Goal: Task Accomplishment & Management: Manage account settings

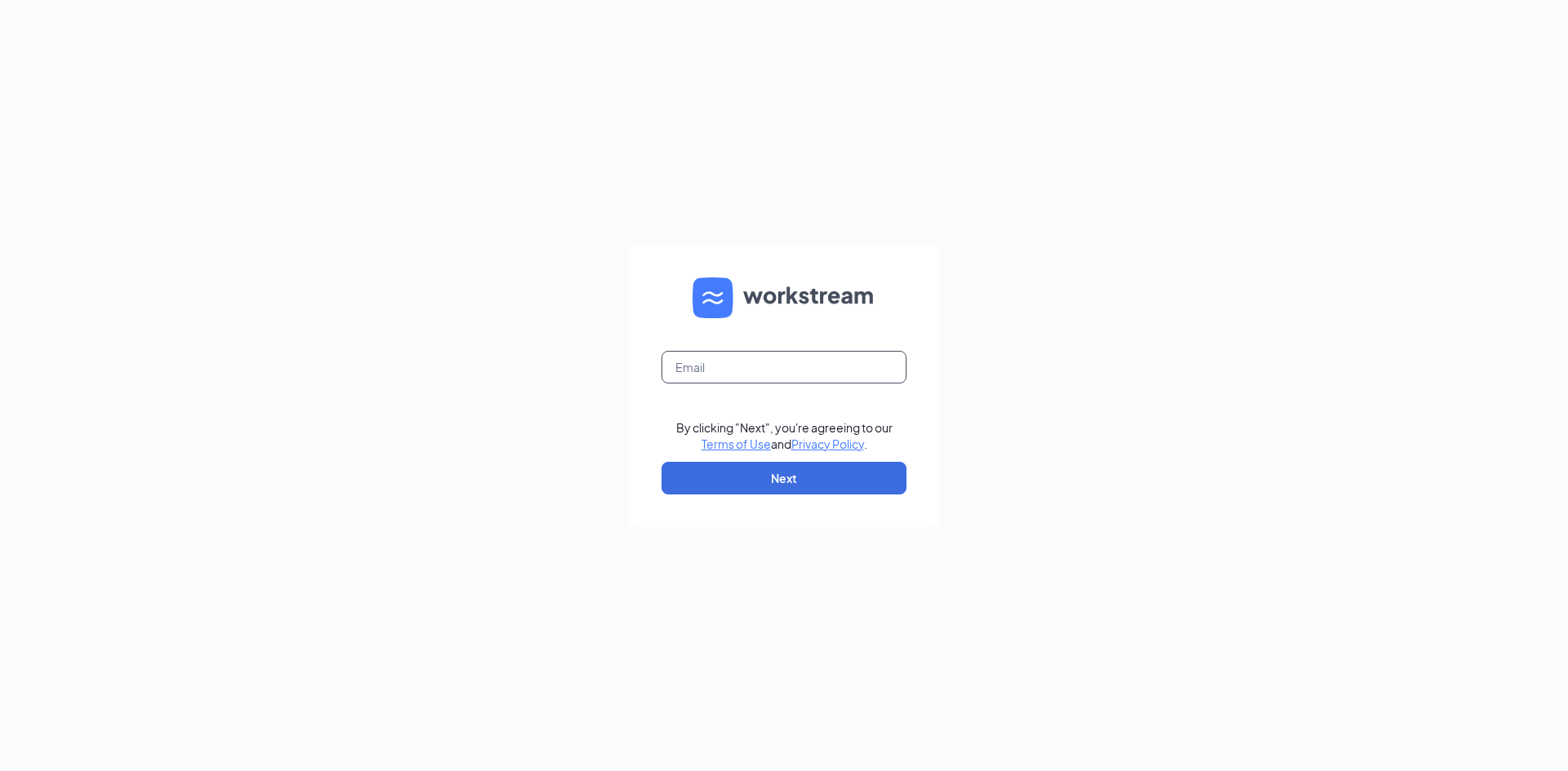
click at [699, 378] on input "text" at bounding box center [784, 367] width 245 height 33
type input "hpehrs@msn.com"
click at [768, 484] on button "Next" at bounding box center [784, 478] width 245 height 33
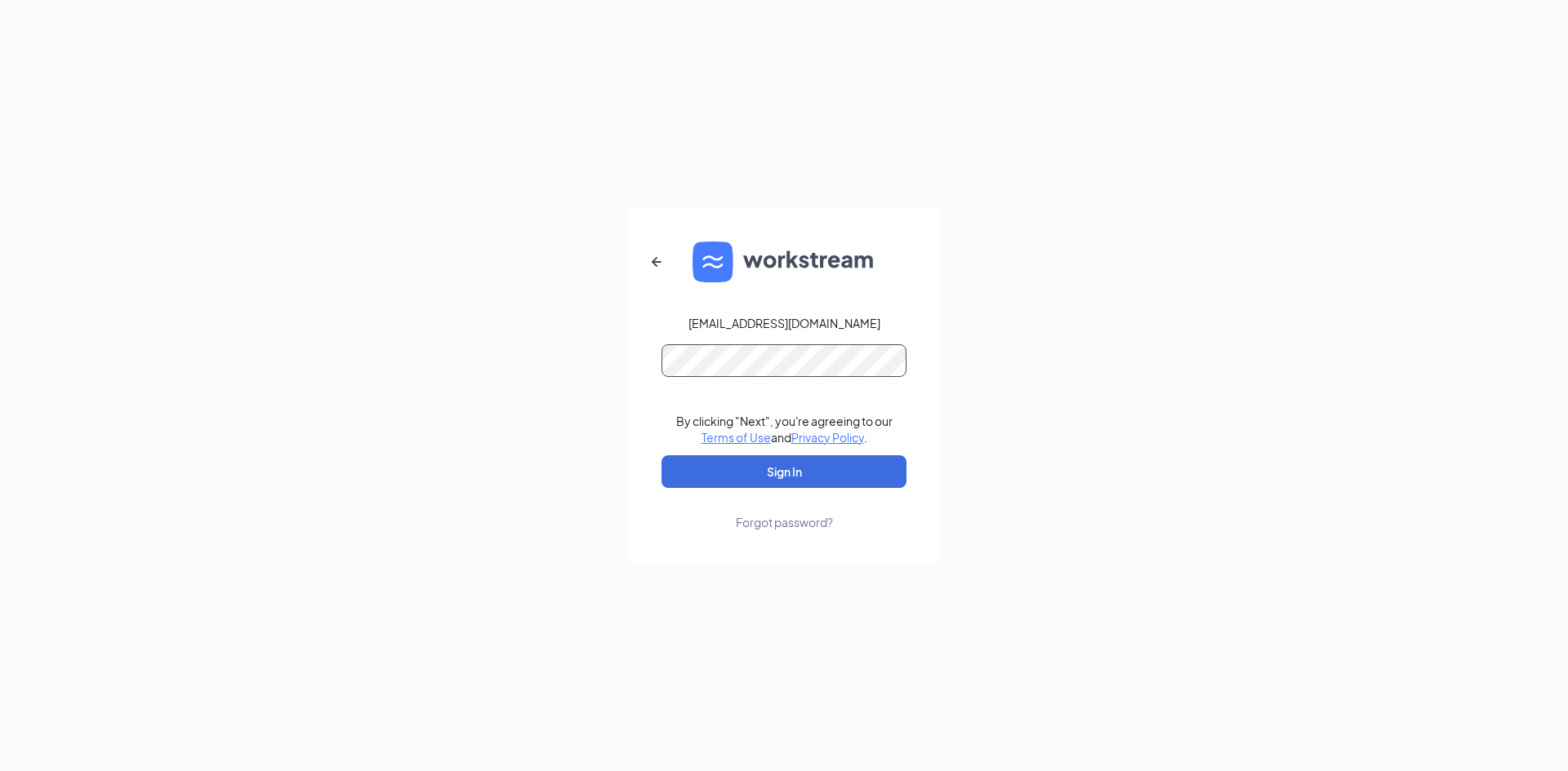
click at [661, 455] on button "Sign In" at bounding box center [784, 471] width 245 height 33
click at [762, 463] on button "Sign In" at bounding box center [784, 471] width 245 height 33
click at [660, 346] on form "hpehrs@msn.com Credential mismatches. By clicking "Next", you're agreeing to ou…" at bounding box center [784, 386] width 310 height 354
click at [765, 468] on button "Sign In" at bounding box center [784, 471] width 245 height 33
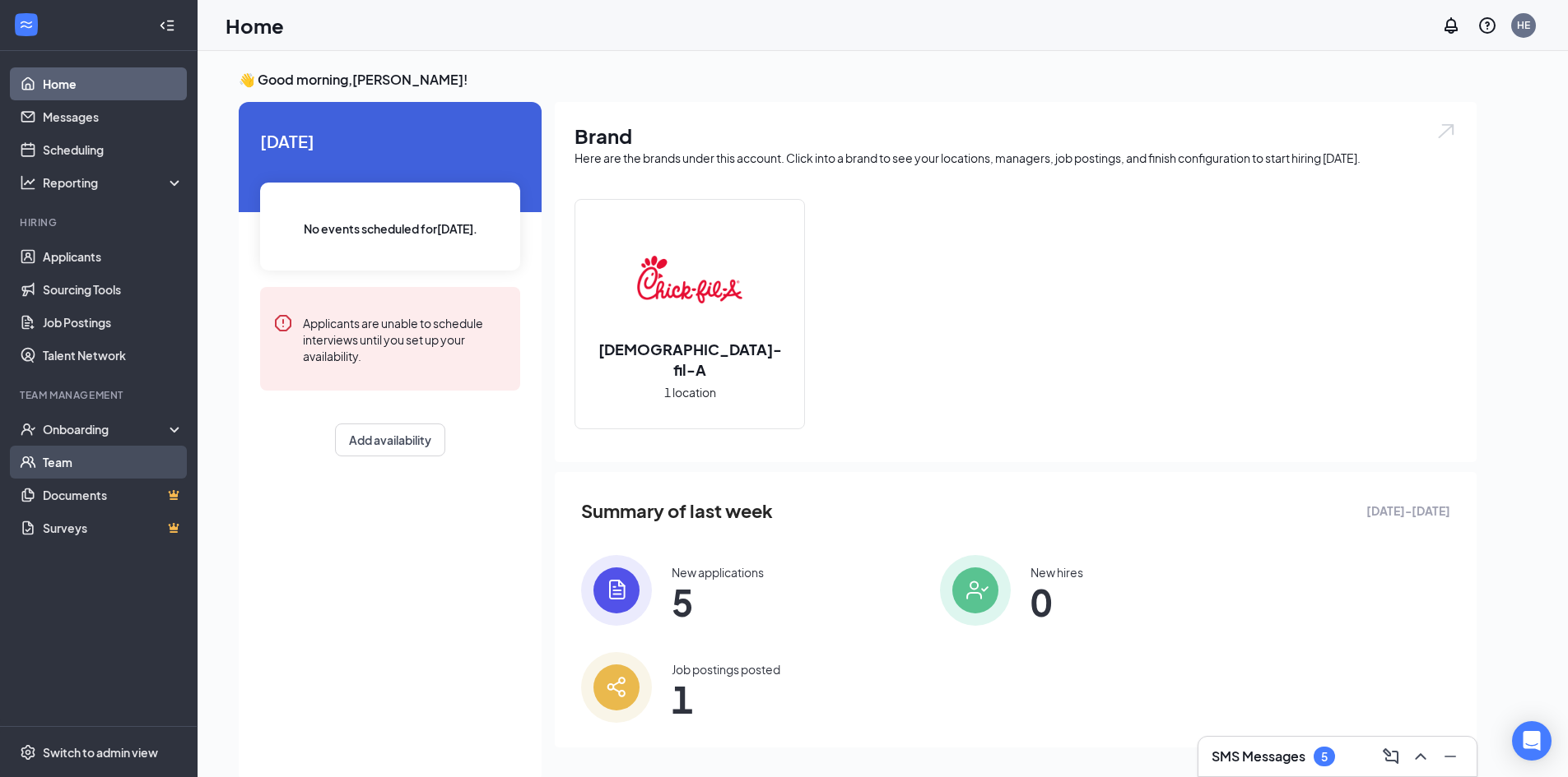
click at [67, 455] on link "Team" at bounding box center [113, 462] width 141 height 33
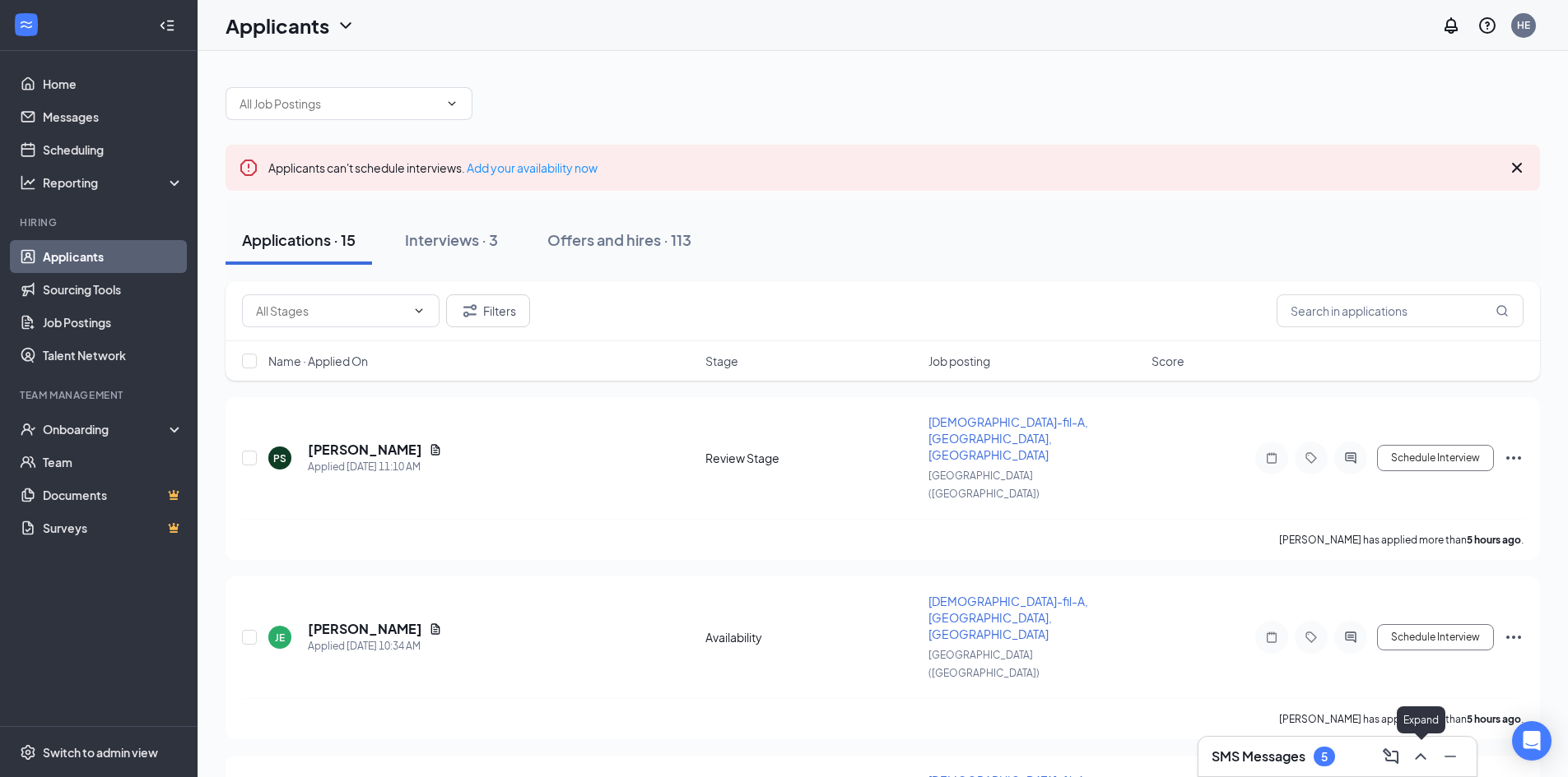
click at [1420, 761] on icon "ChevronUp" at bounding box center [1421, 757] width 20 height 19
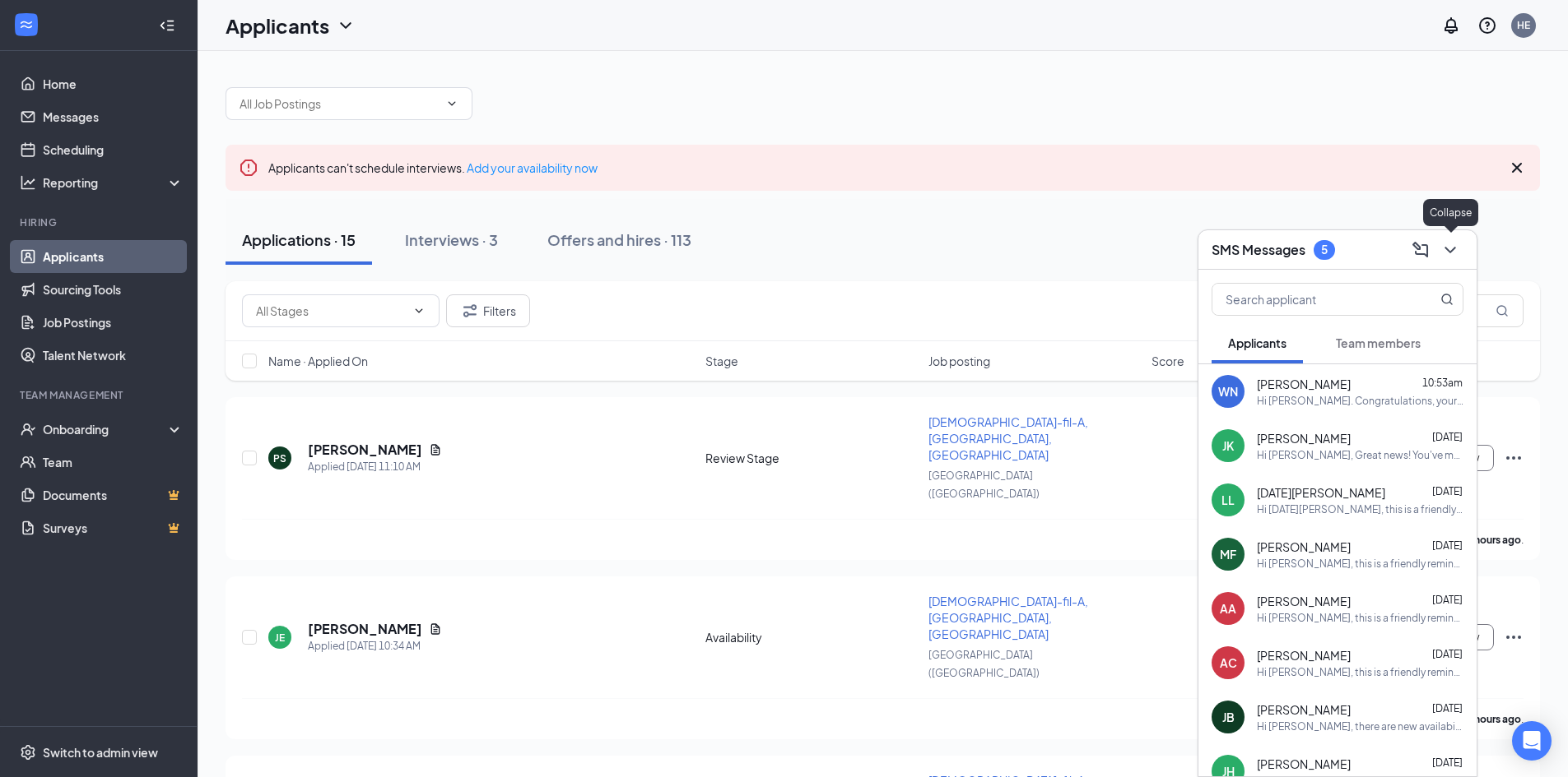
click at [1451, 249] on icon "ChevronDown" at bounding box center [1450, 250] width 20 height 19
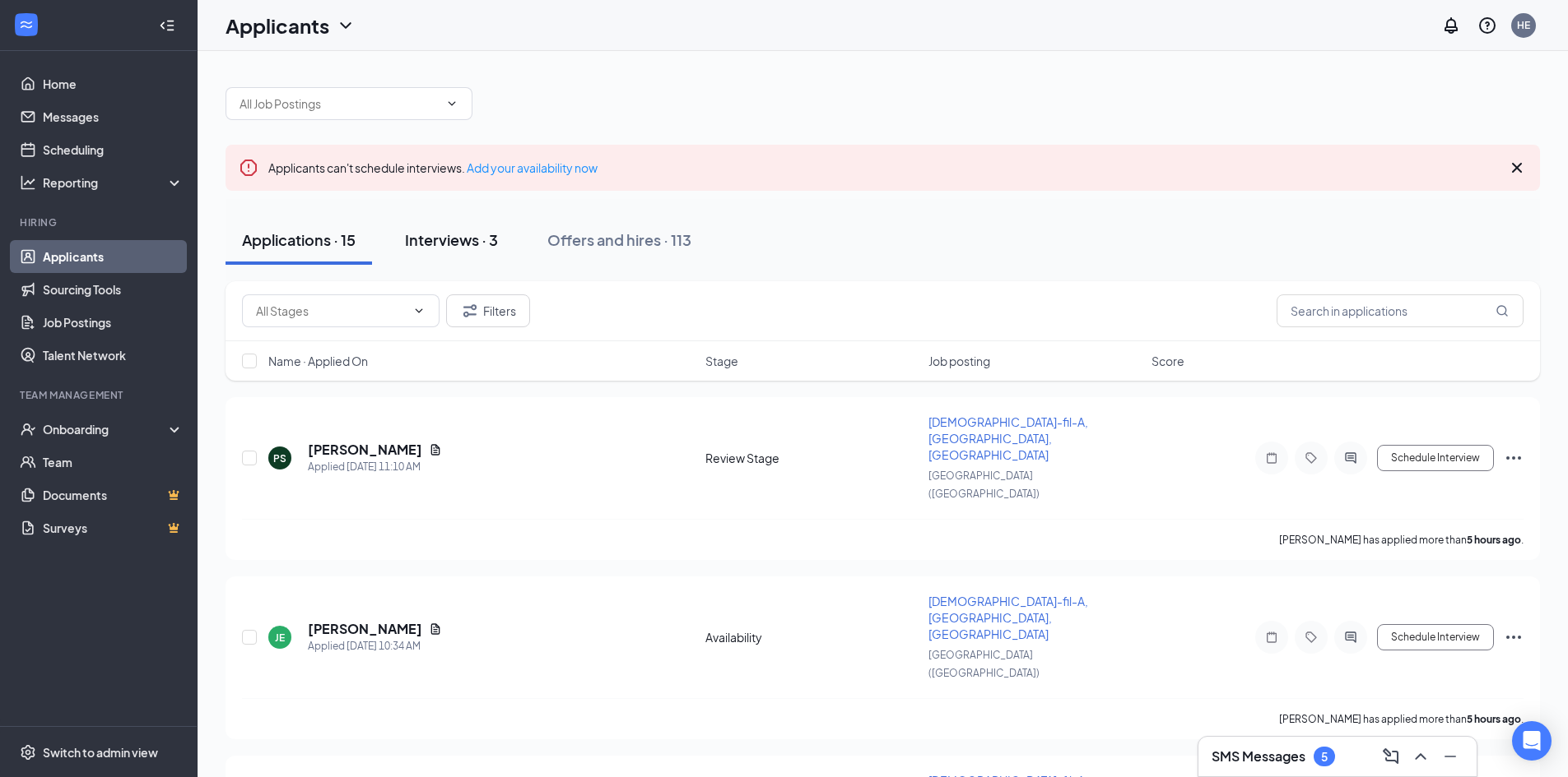
click at [464, 237] on div "Interviews · 3" at bounding box center [451, 239] width 93 height 20
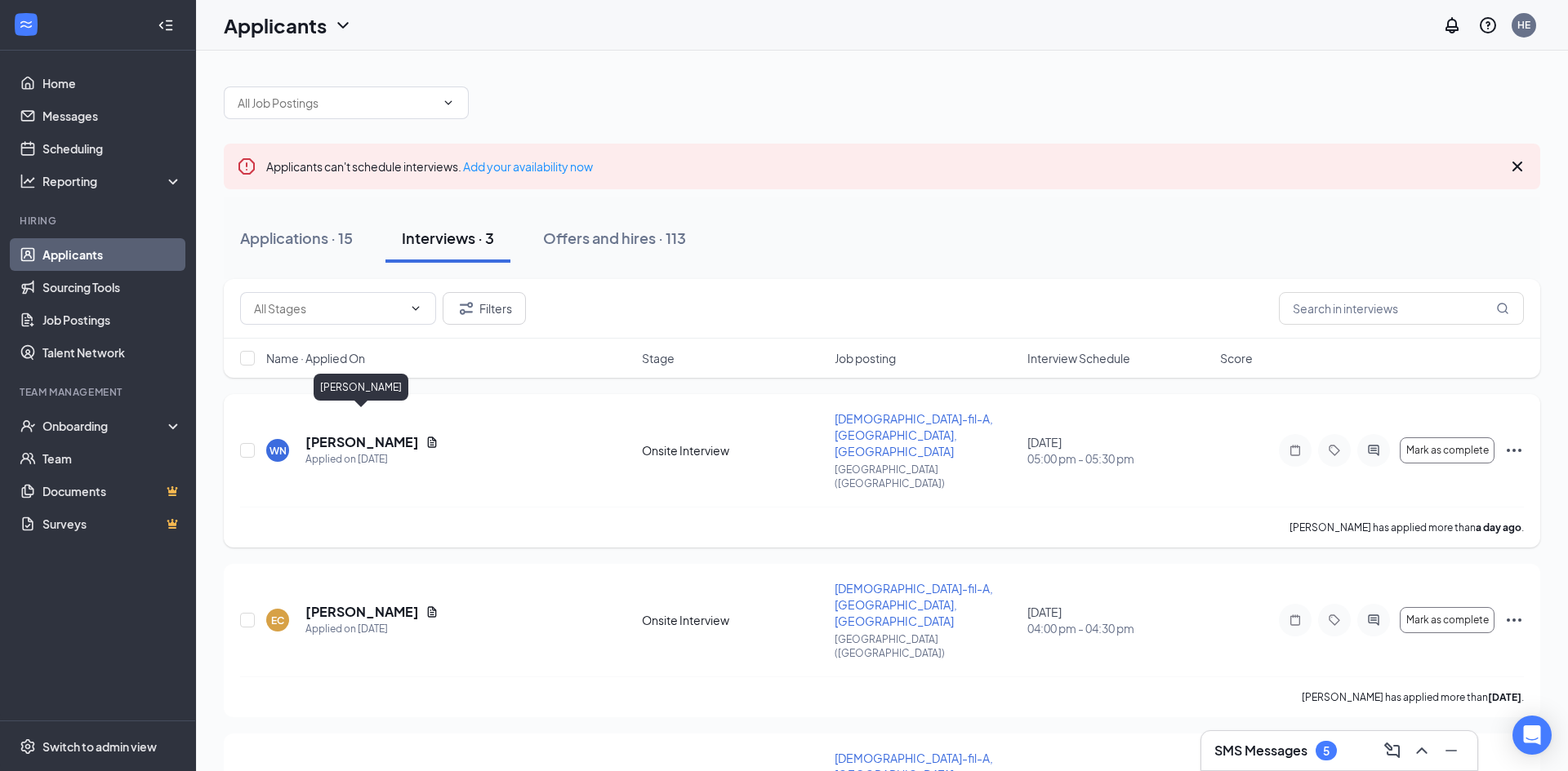
click at [339, 433] on h5 "William Newman" at bounding box center [361, 442] width 113 height 18
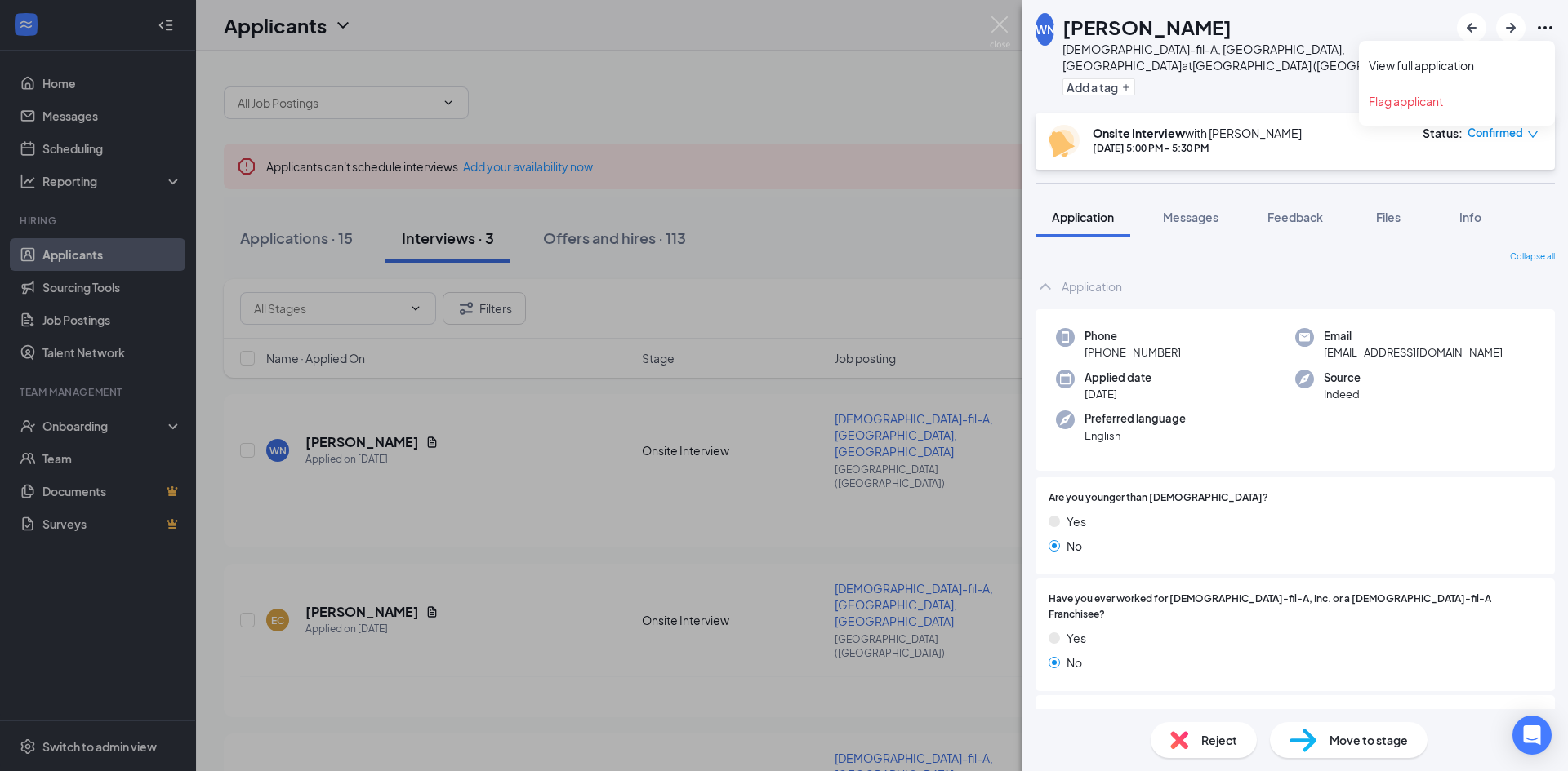
click at [1548, 29] on icon "Ellipses" at bounding box center [1545, 27] width 19 height 19
click at [1427, 58] on link "View full application" at bounding box center [1456, 65] width 177 height 17
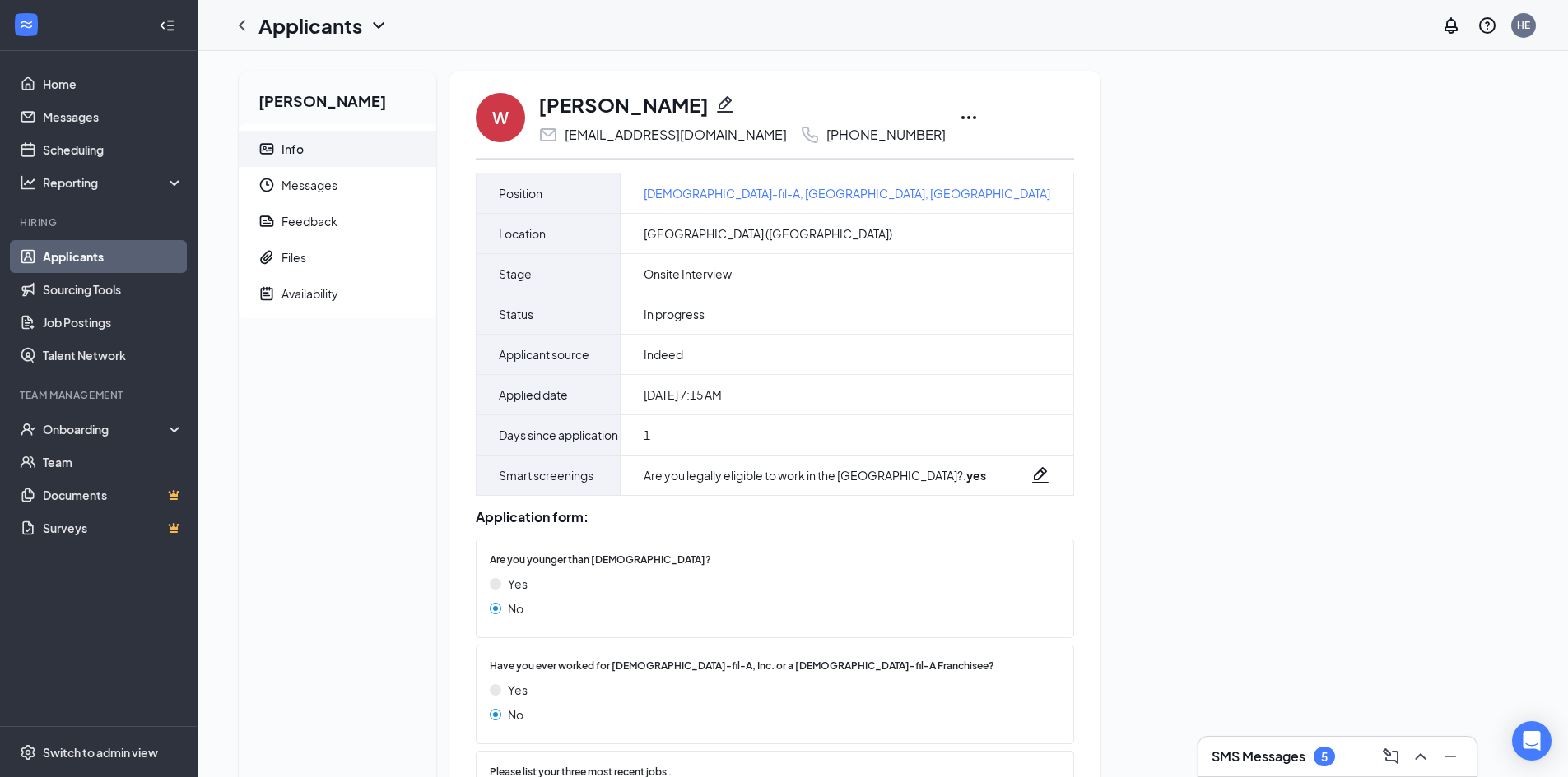
click at [959, 114] on icon "Ellipses" at bounding box center [969, 118] width 20 height 19
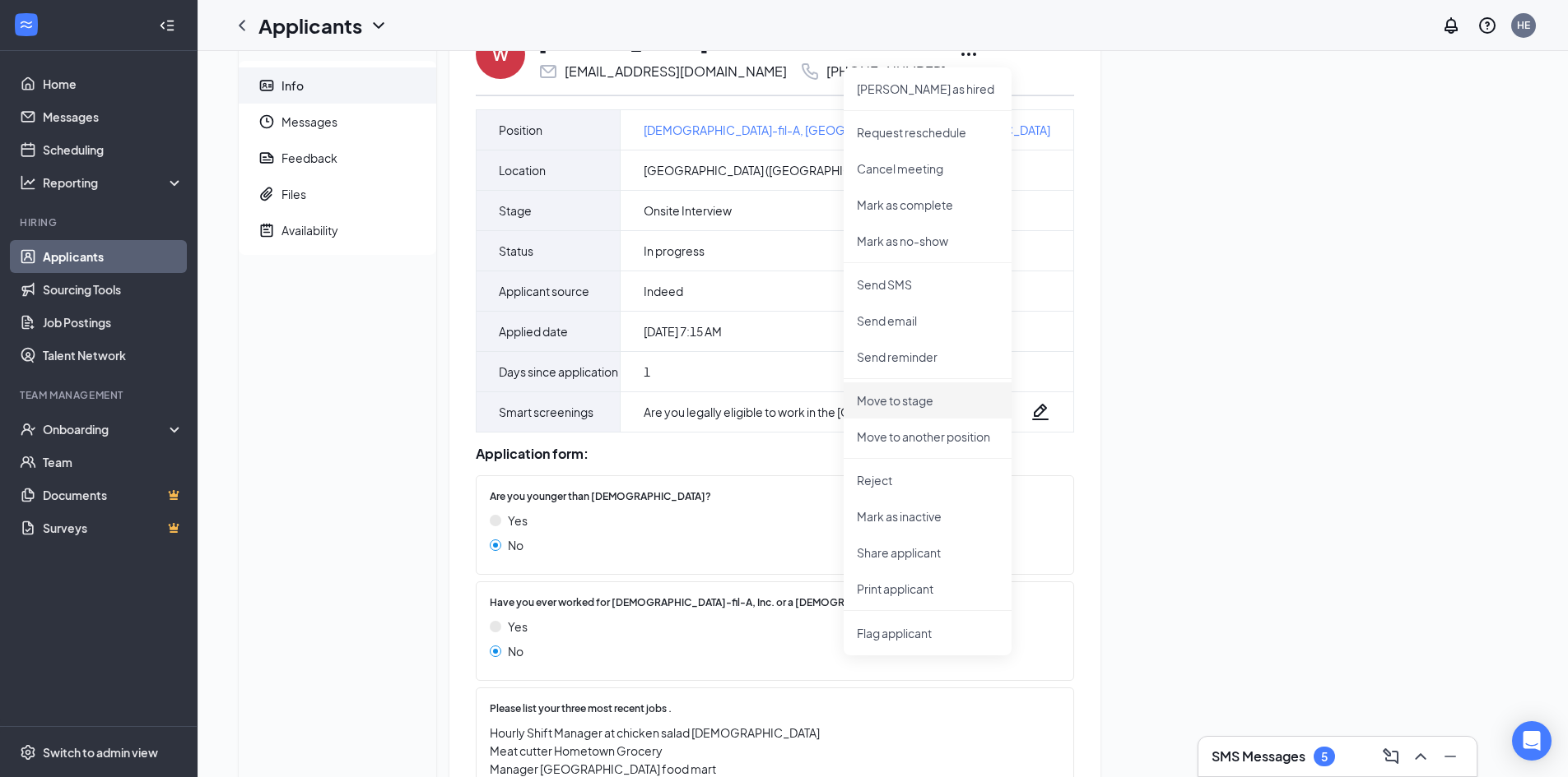
scroll to position [82, 0]
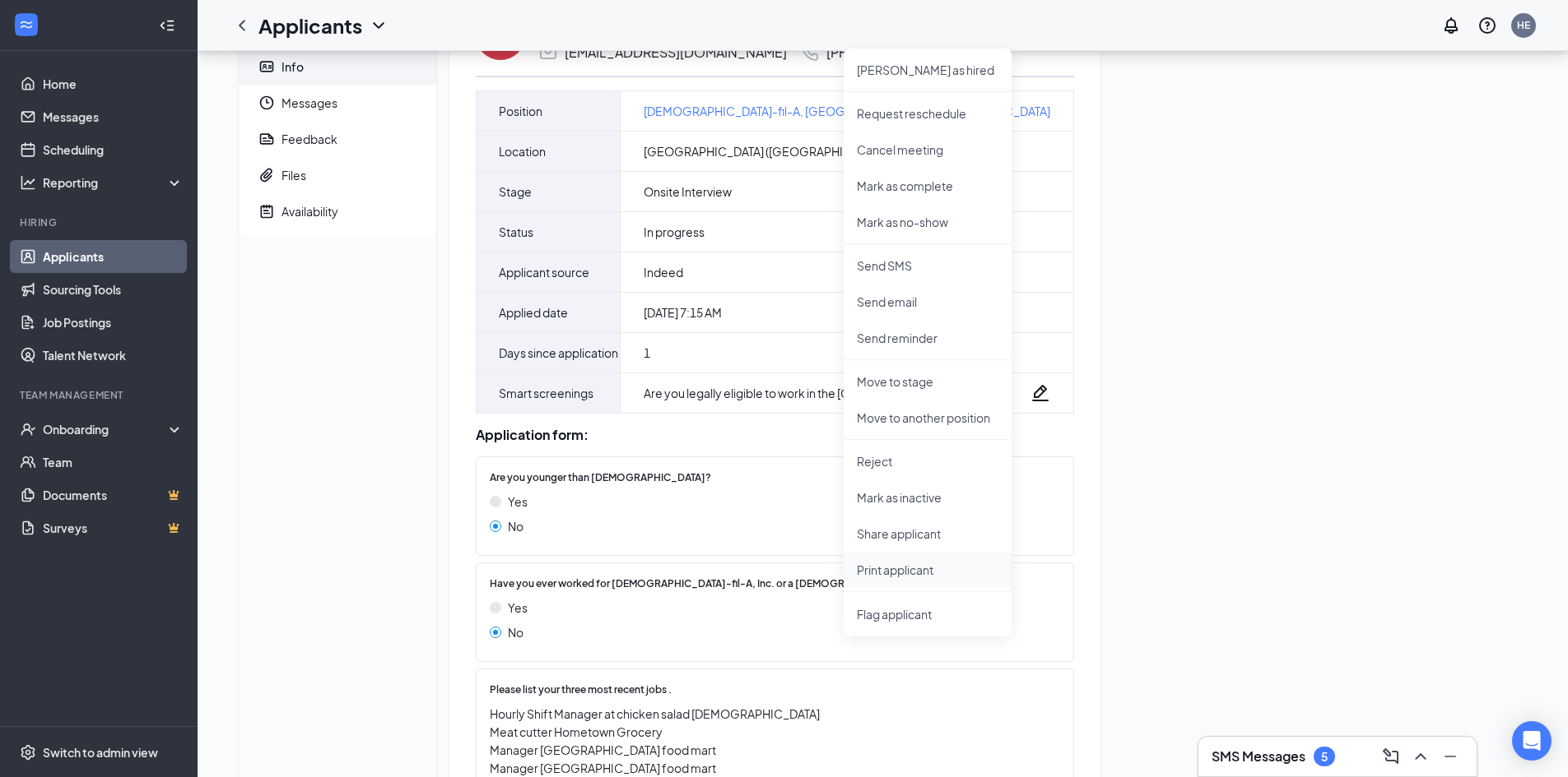
click at [889, 570] on p "Print applicant" at bounding box center [928, 570] width 142 height 17
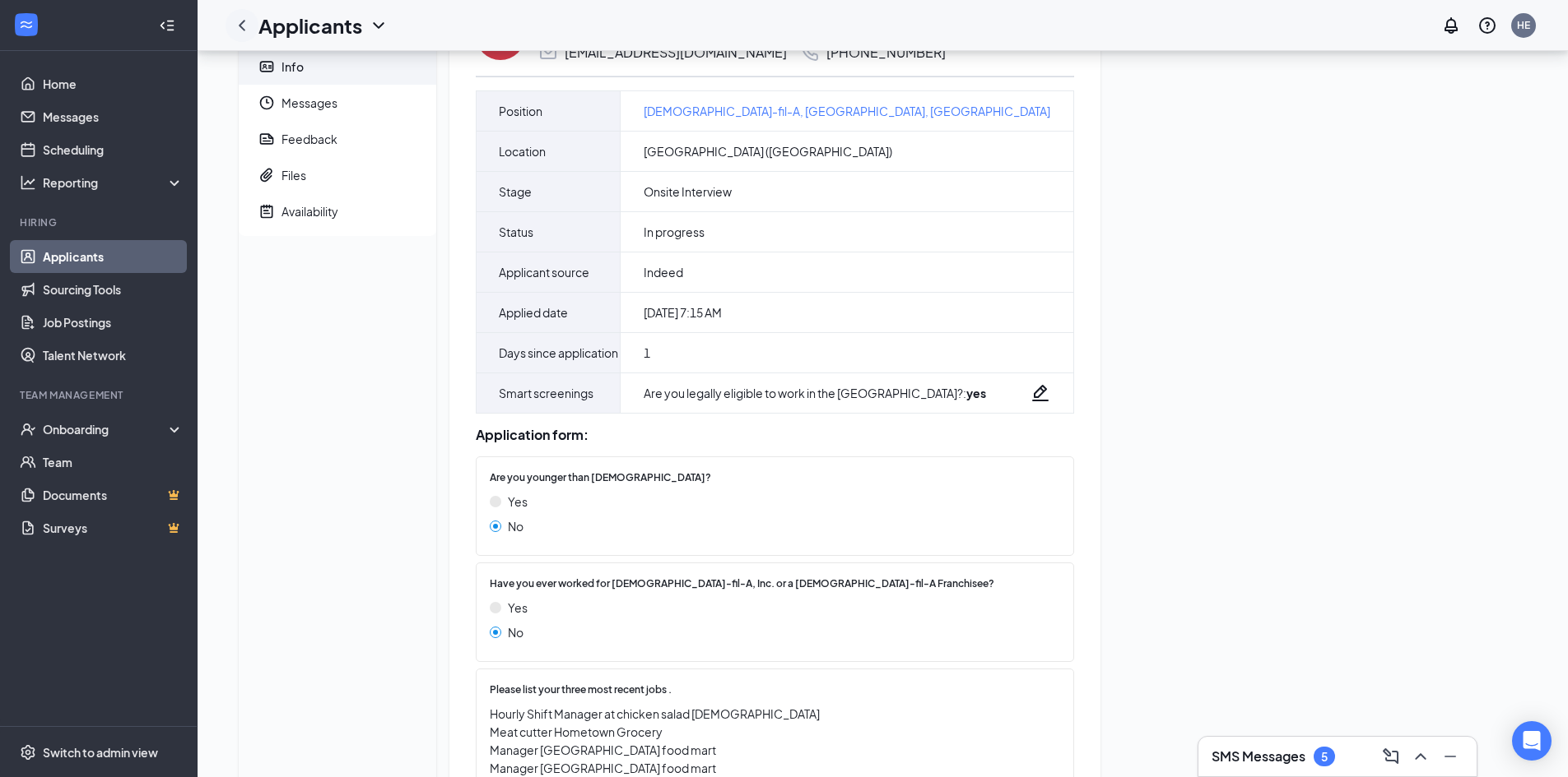
click at [245, 24] on icon "ChevronLeft" at bounding box center [242, 26] width 20 height 19
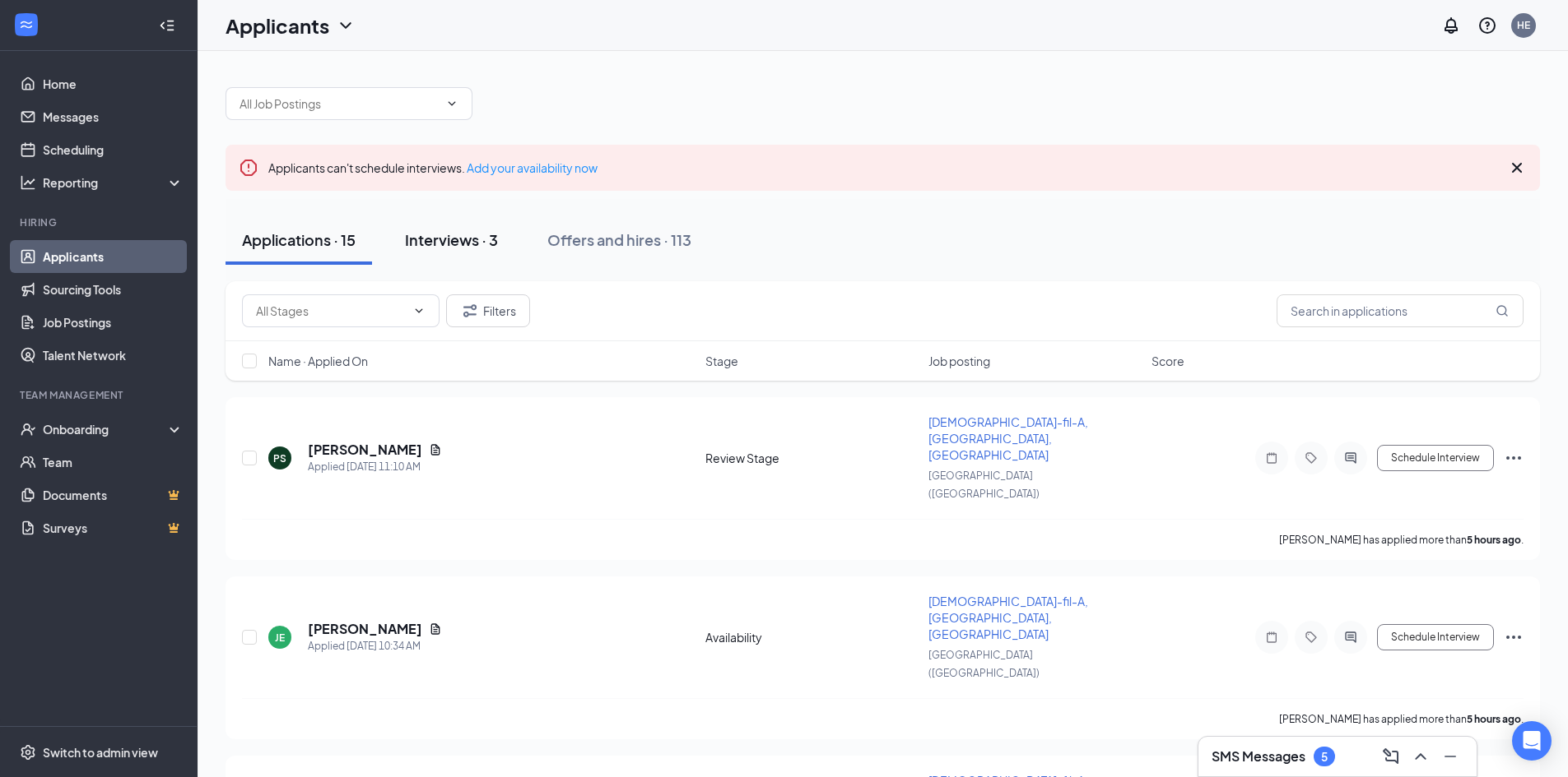
click at [460, 245] on div "Interviews · 3" at bounding box center [451, 239] width 93 height 20
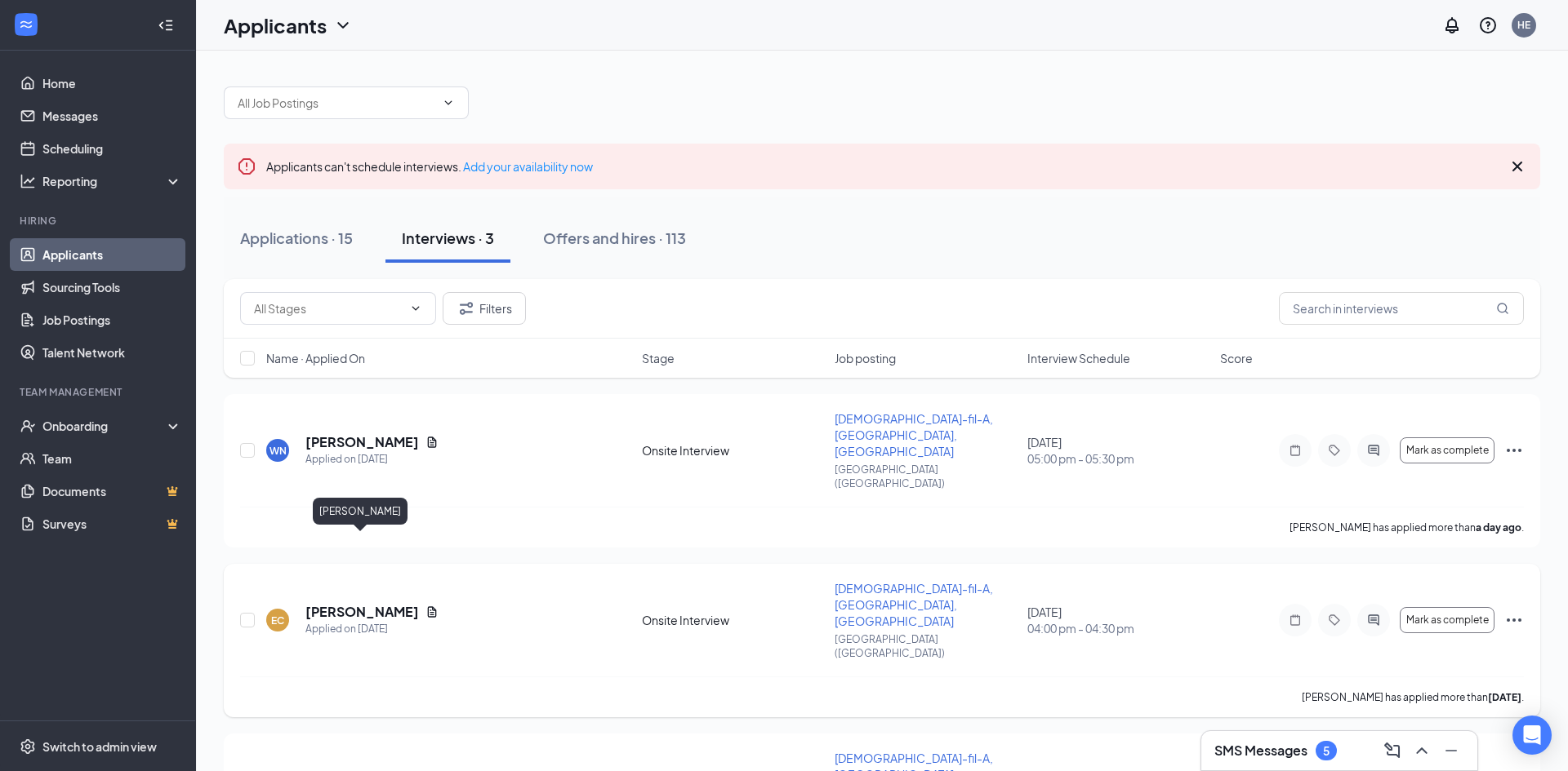
click at [350, 603] on h5 "Ethan Champion" at bounding box center [361, 612] width 113 height 18
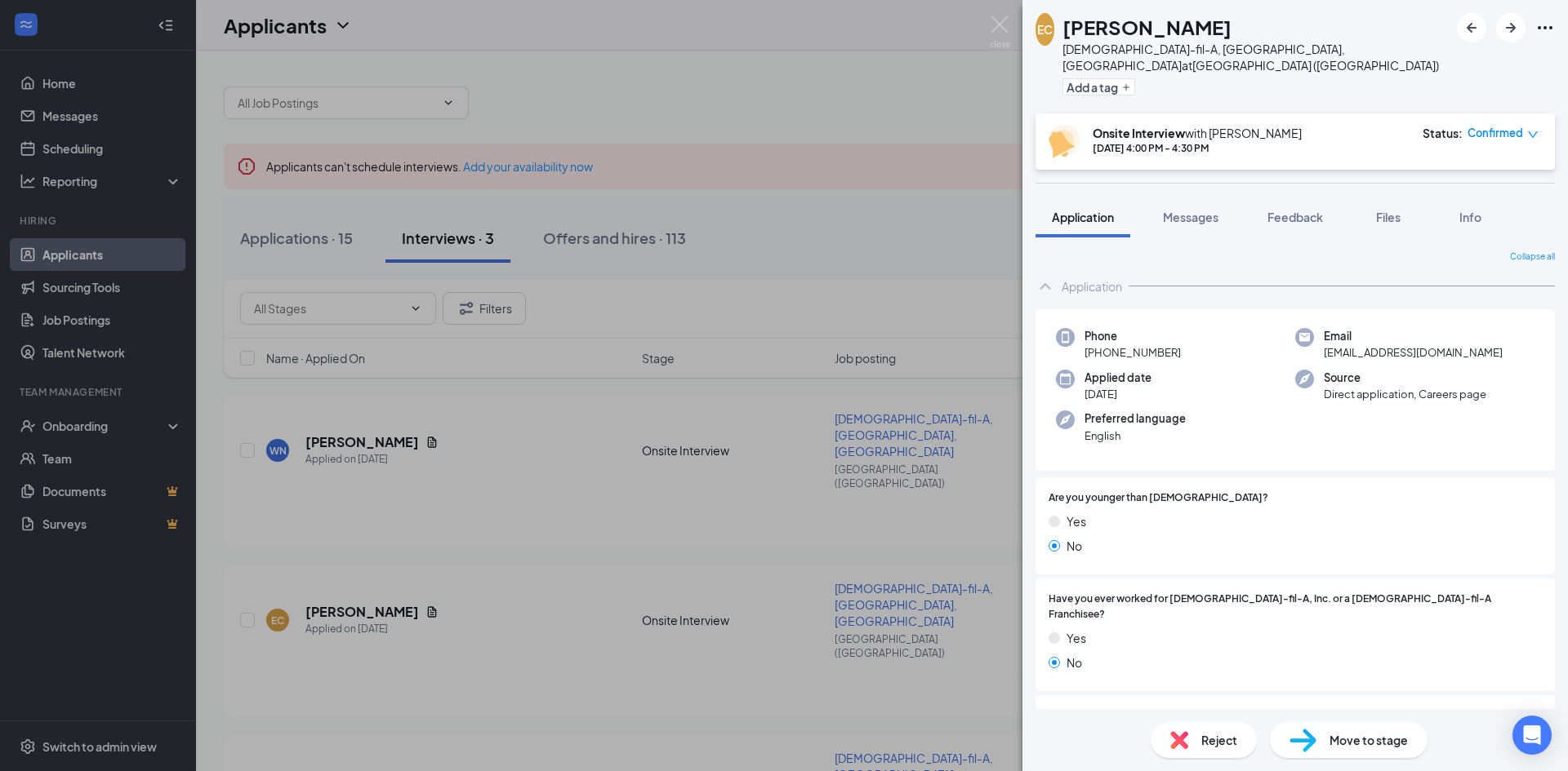
click at [1542, 31] on icon "Ellipses" at bounding box center [1545, 27] width 19 height 19
click at [1453, 63] on link "View full application" at bounding box center [1456, 65] width 177 height 17
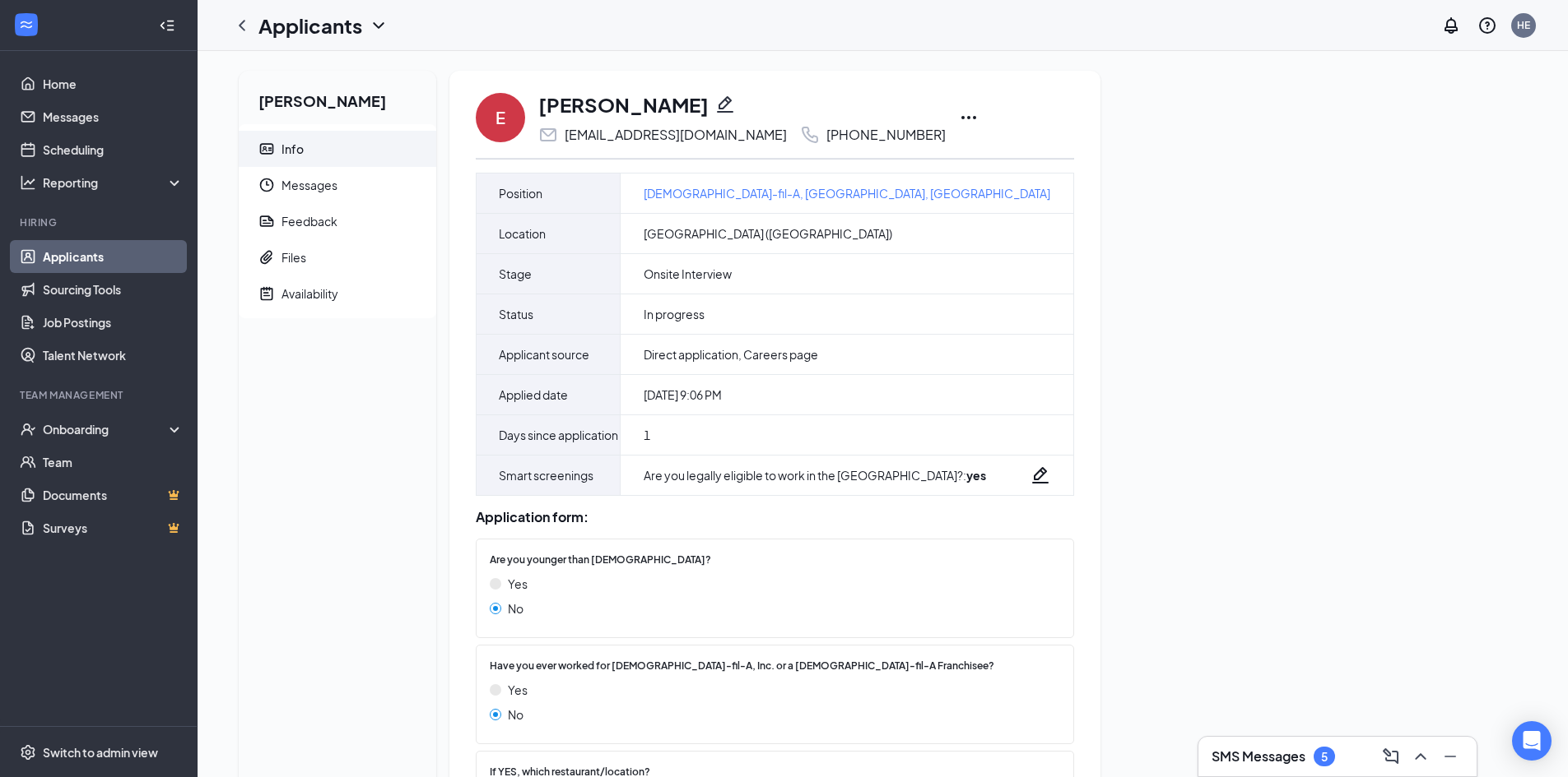
click at [962, 118] on icon "Ellipses" at bounding box center [969, 118] width 15 height 4
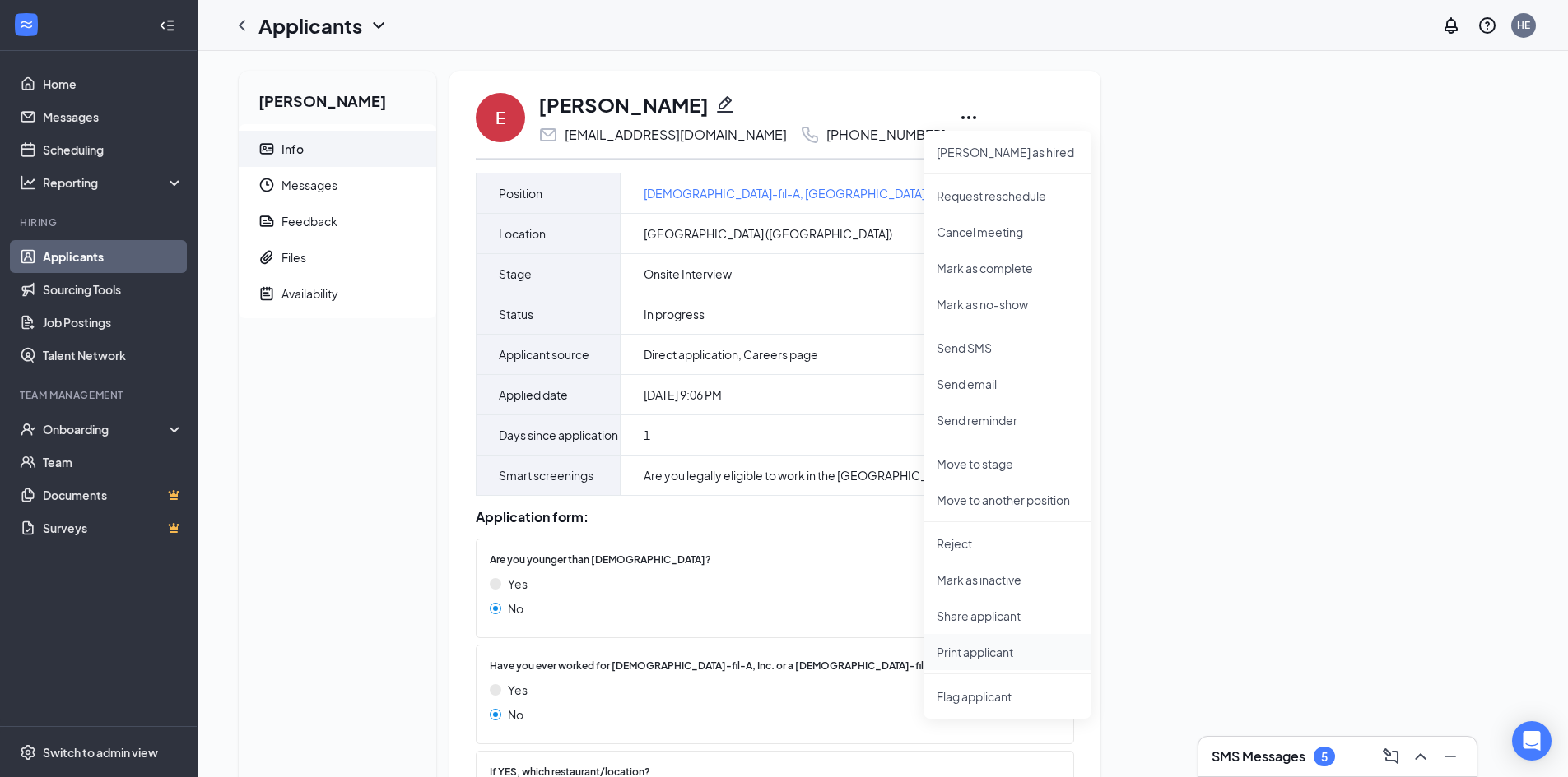
click at [987, 650] on p "Print applicant" at bounding box center [1008, 652] width 142 height 17
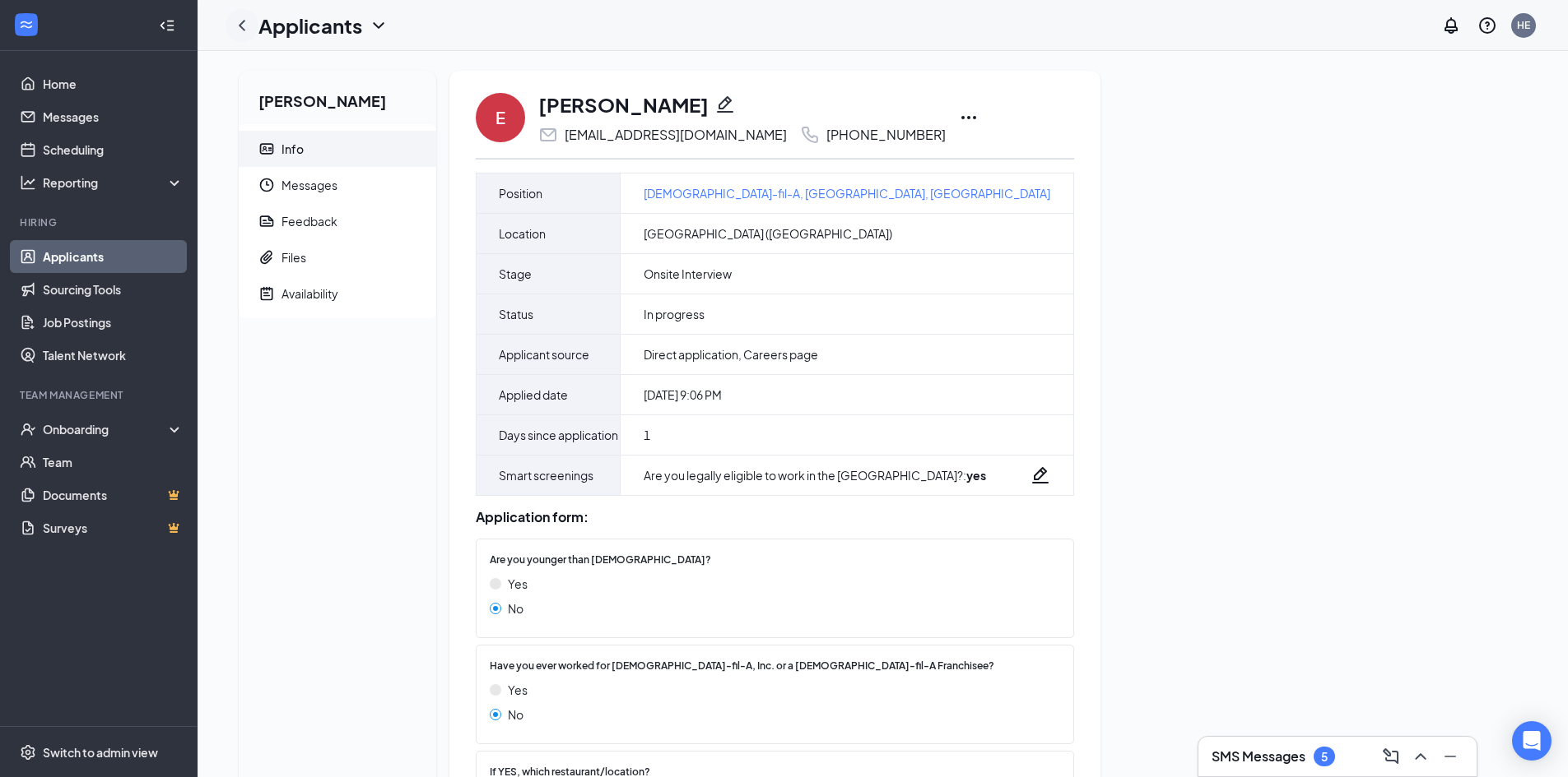
click at [249, 34] on icon "ChevronLeft" at bounding box center [242, 26] width 20 height 19
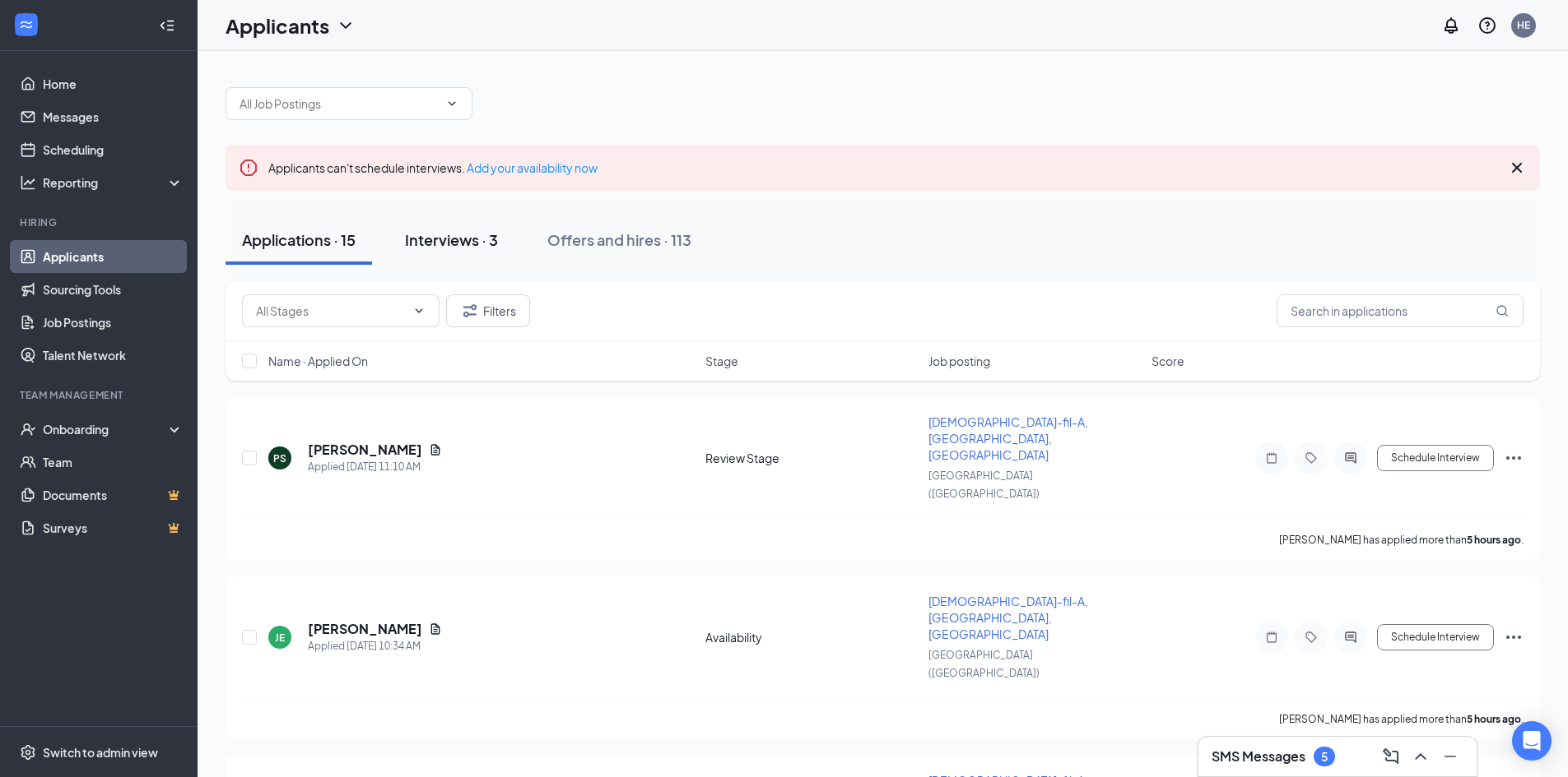
click at [435, 247] on div "Interviews · 3" at bounding box center [451, 239] width 93 height 20
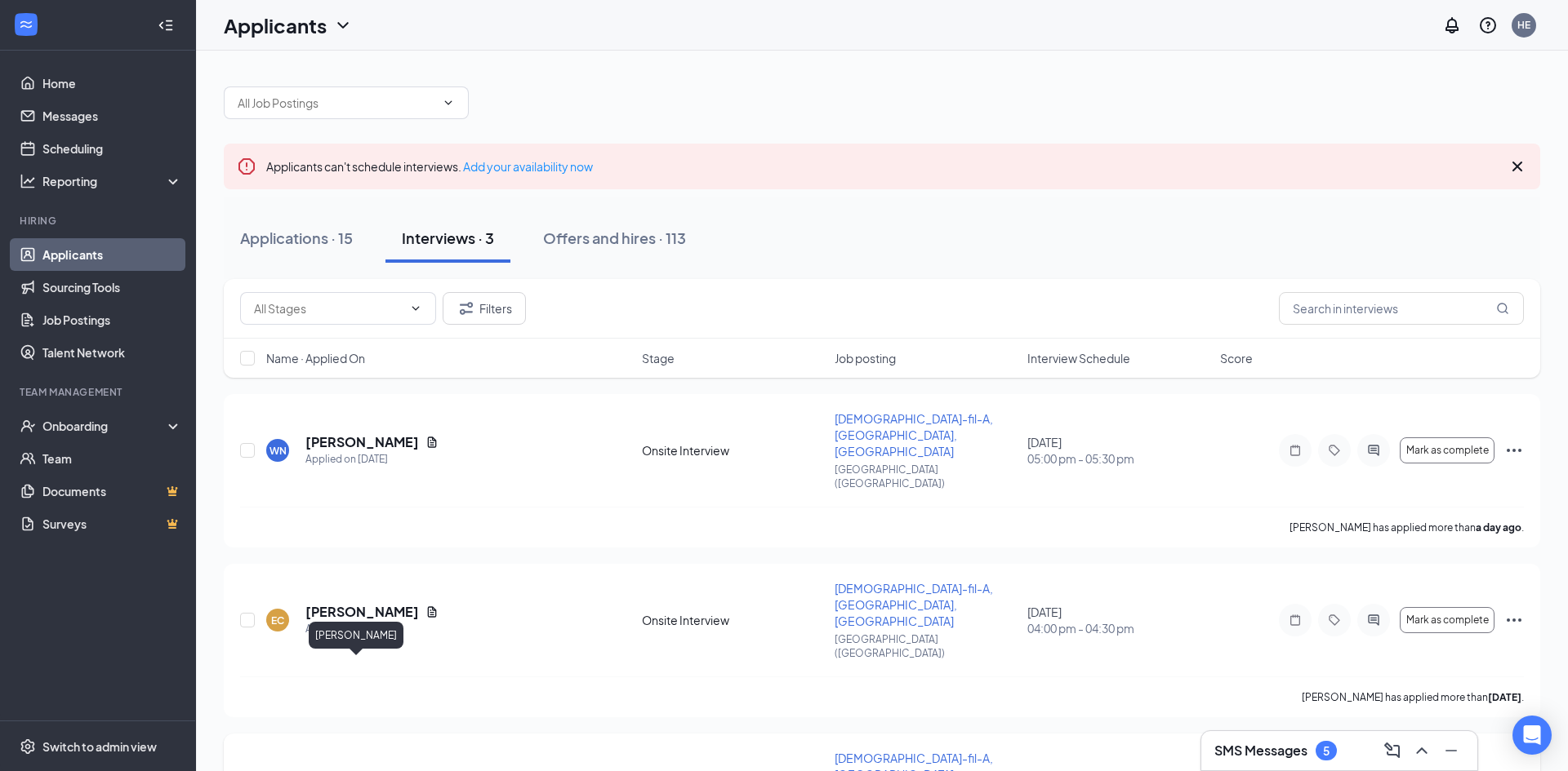
click at [356, 771] on h5 "Roy Lerner" at bounding box center [361, 782] width 113 height 18
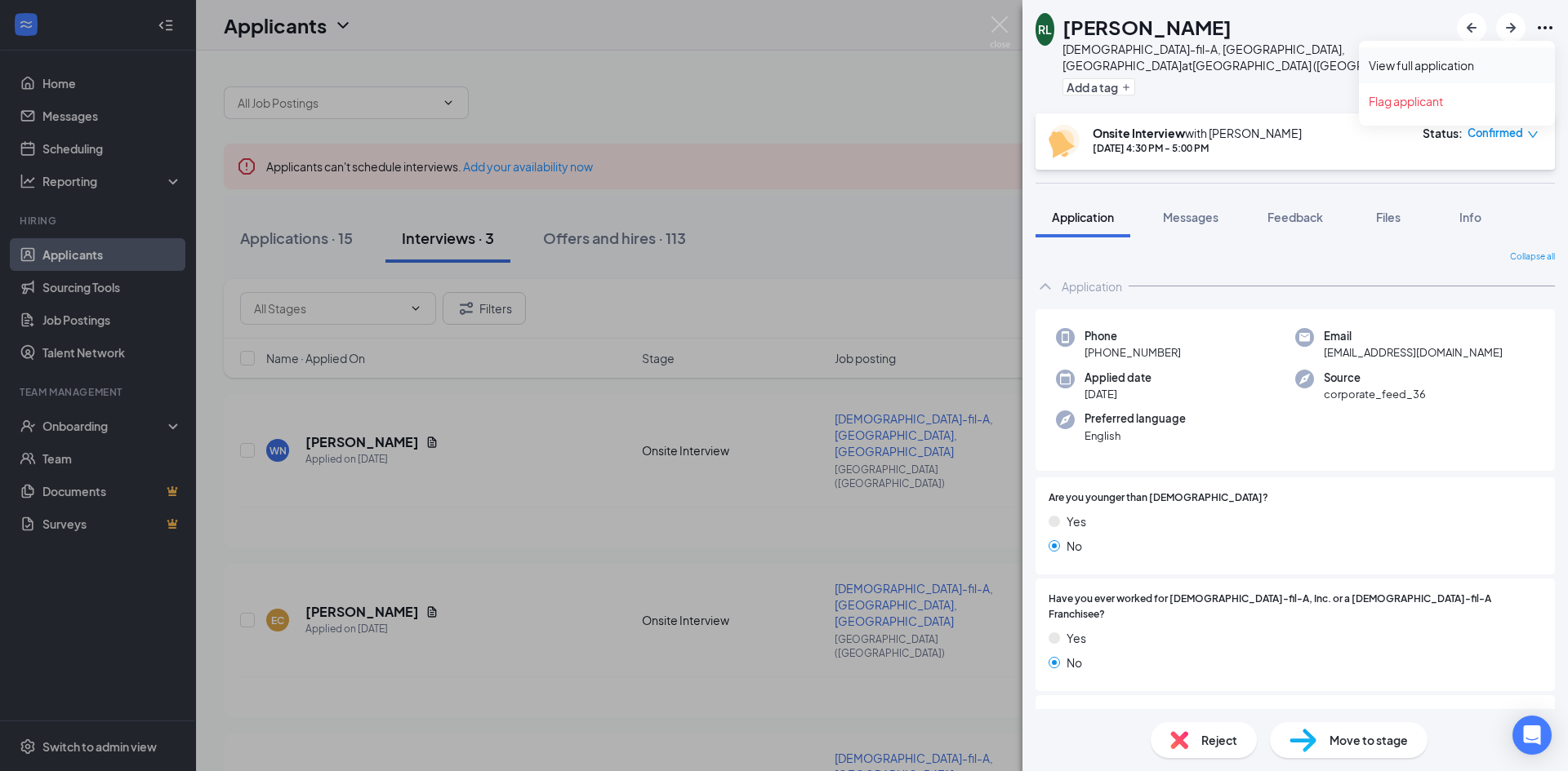
click at [1436, 62] on link "View full application" at bounding box center [1456, 65] width 177 height 17
click at [996, 25] on img at bounding box center [999, 33] width 20 height 32
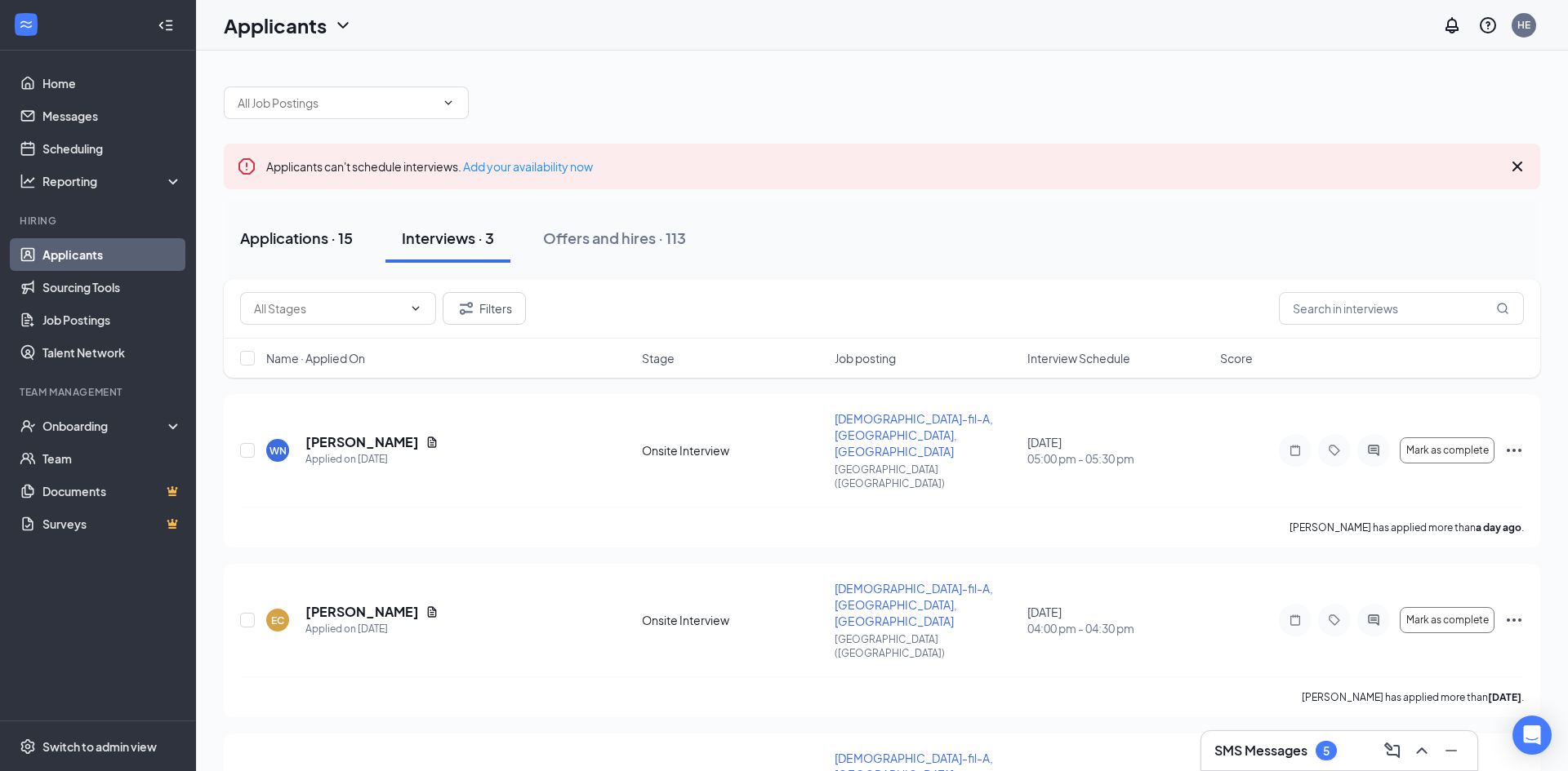
click at [284, 241] on div "Applications · 15" at bounding box center [296, 237] width 113 height 20
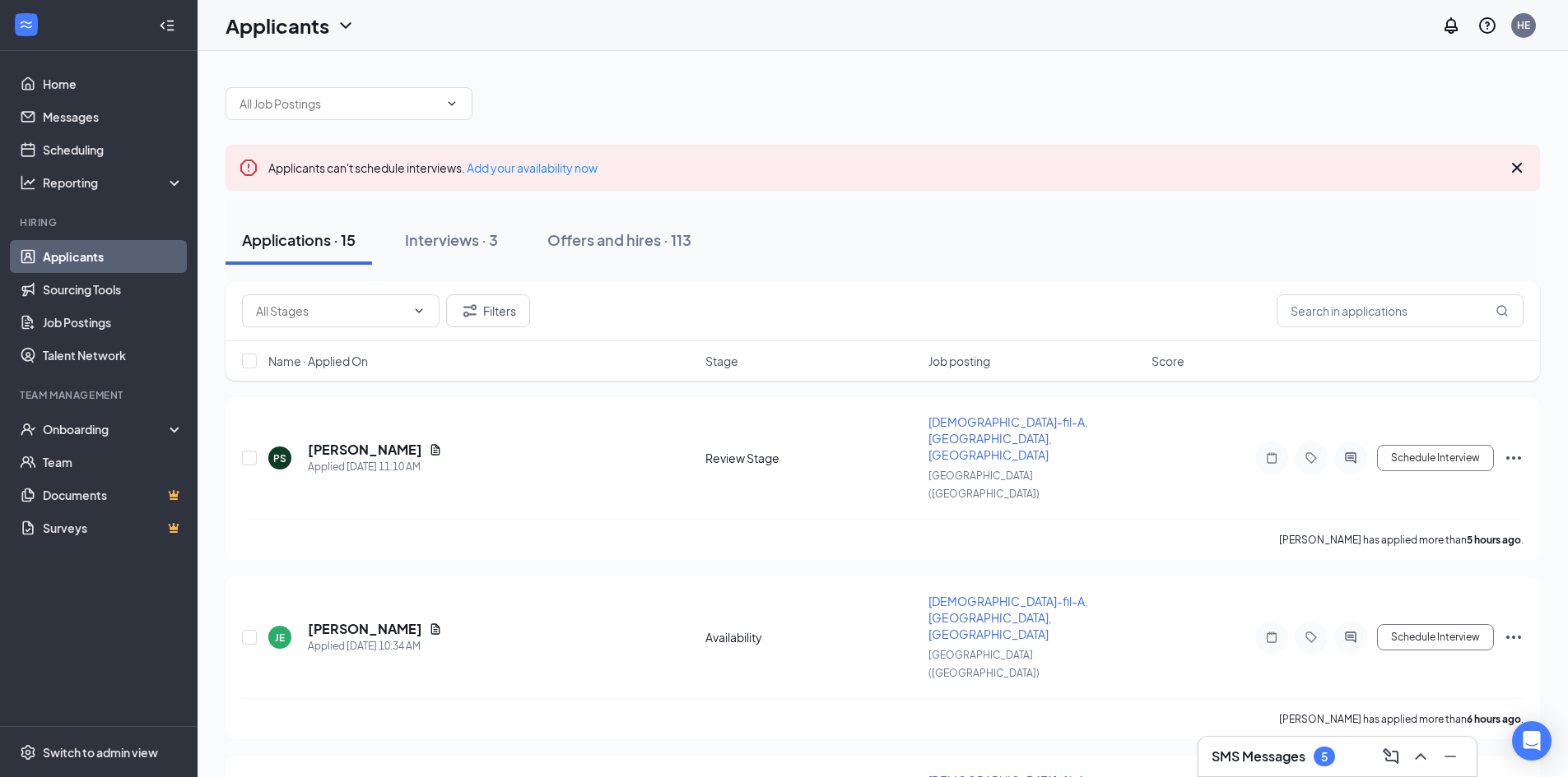
click at [1518, 167] on icon "Cross" at bounding box center [1517, 167] width 10 height 10
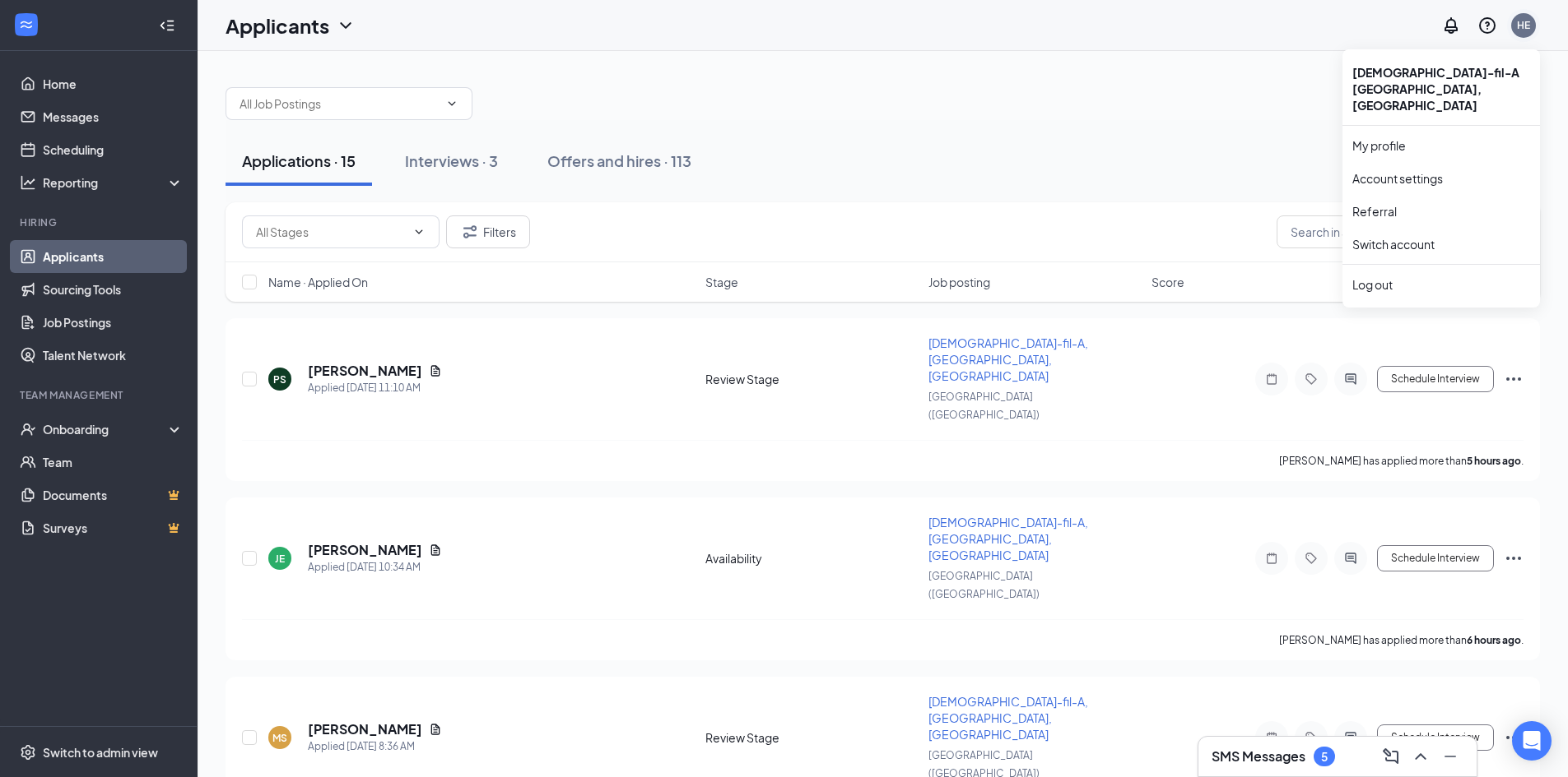
click at [1517, 27] on div "HE" at bounding box center [1523, 25] width 13 height 14
click at [1378, 276] on div "Log out" at bounding box center [1441, 284] width 178 height 17
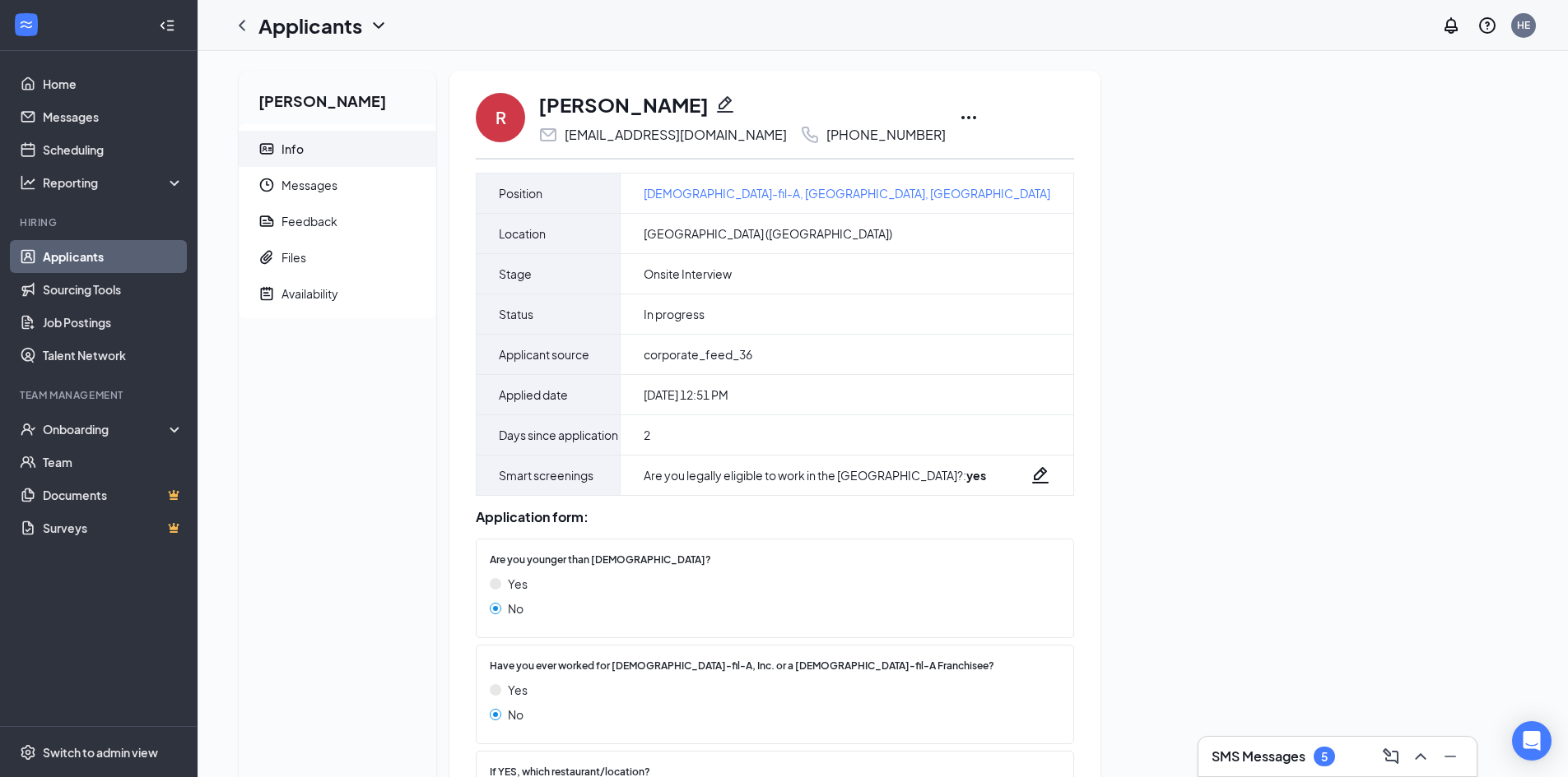
click at [959, 110] on icon "Ellipses" at bounding box center [969, 118] width 20 height 19
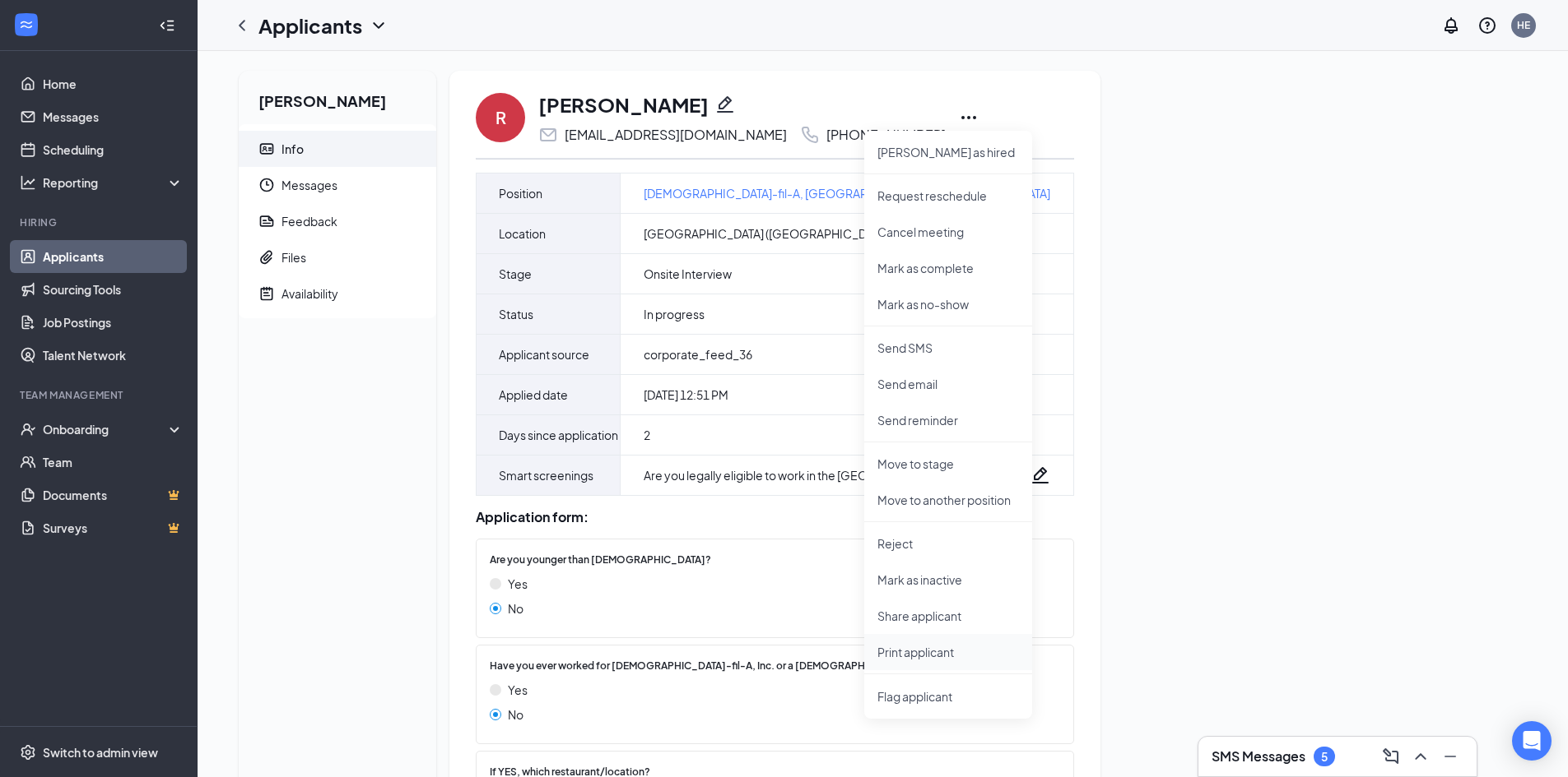
click at [896, 646] on p "Print applicant" at bounding box center [948, 652] width 142 height 17
